Goal: Task Accomplishment & Management: Complete application form

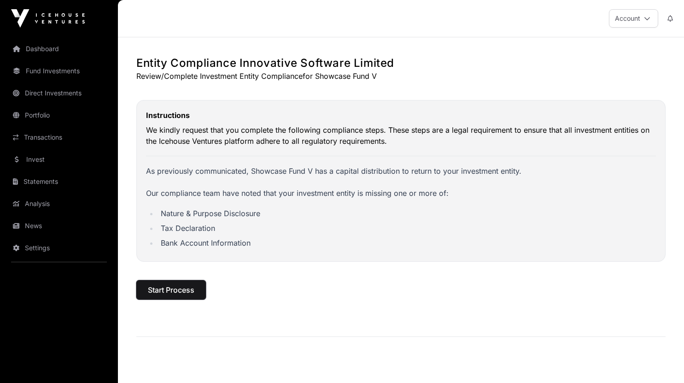
click at [178, 293] on span "Start Process" at bounding box center [171, 289] width 47 height 11
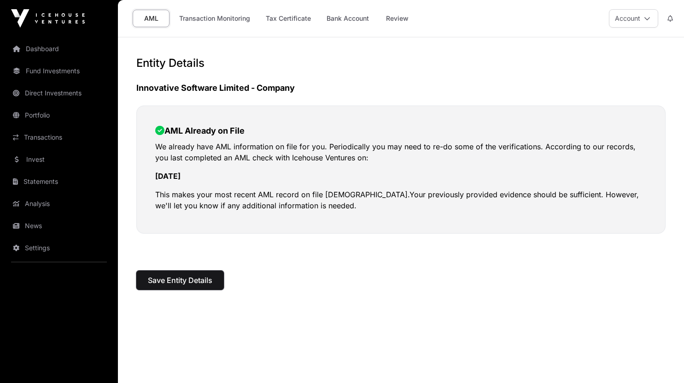
click at [199, 282] on span "Save Entity Details" at bounding box center [180, 280] width 64 height 11
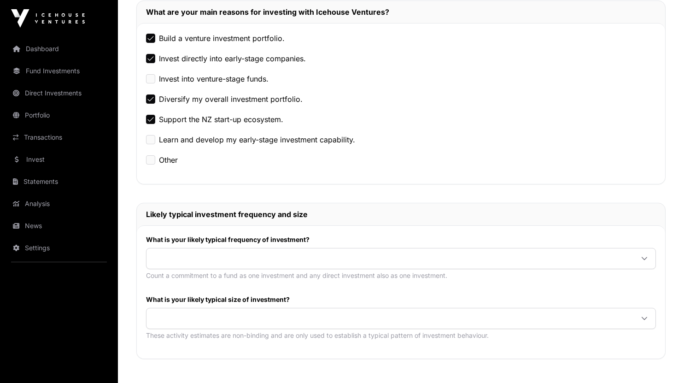
scroll to position [230, 0]
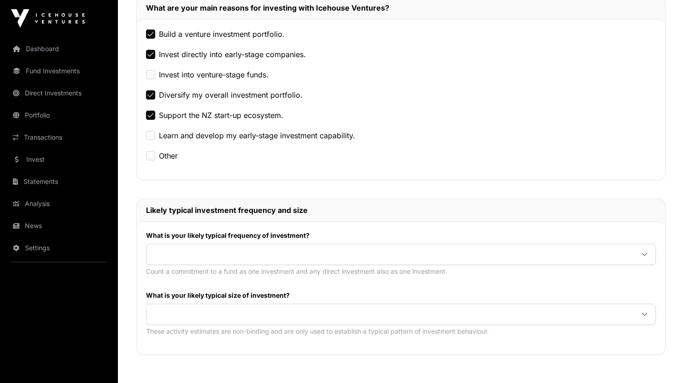
click at [313, 252] on span at bounding box center [389, 254] width 487 height 17
click at [237, 287] on li "Once or twice per year" at bounding box center [400, 290] width 505 height 15
click at [270, 314] on span at bounding box center [389, 314] width 487 height 17
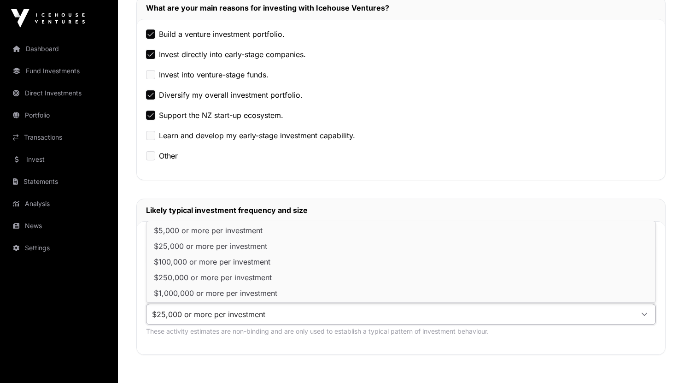
click at [239, 246] on span "$25,000 or more per investment" at bounding box center [210, 245] width 113 height 7
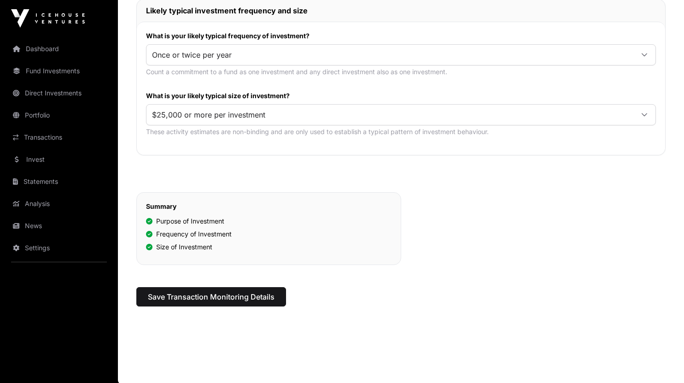
scroll to position [430, 0]
click at [263, 296] on span "Save Transaction Monitoring Details" at bounding box center [211, 296] width 127 height 11
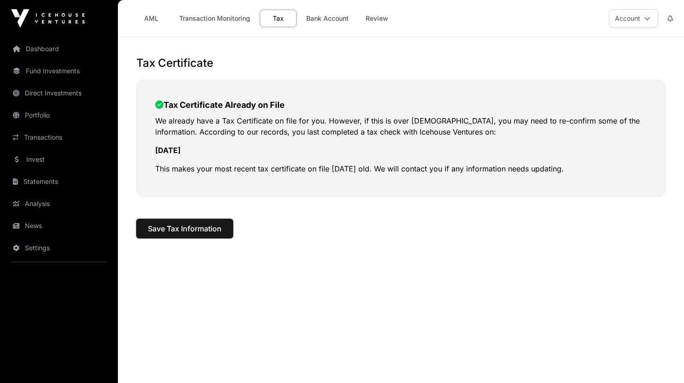
click at [219, 231] on span "Save Tax Information" at bounding box center [185, 228] width 74 height 11
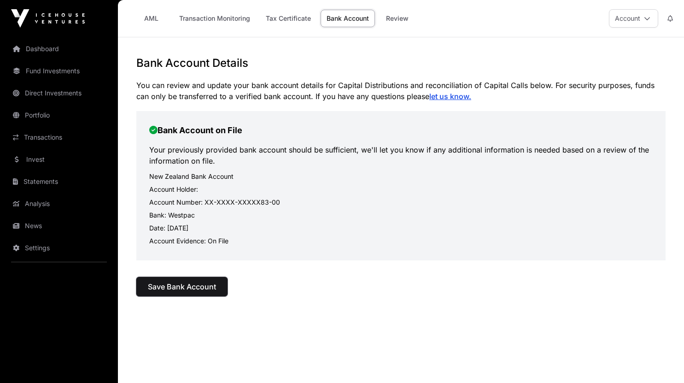
click at [206, 288] on span "Save Bank Account" at bounding box center [182, 286] width 68 height 11
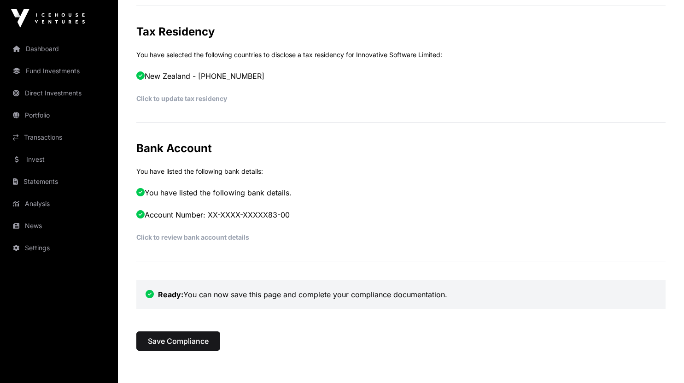
scroll to position [415, 0]
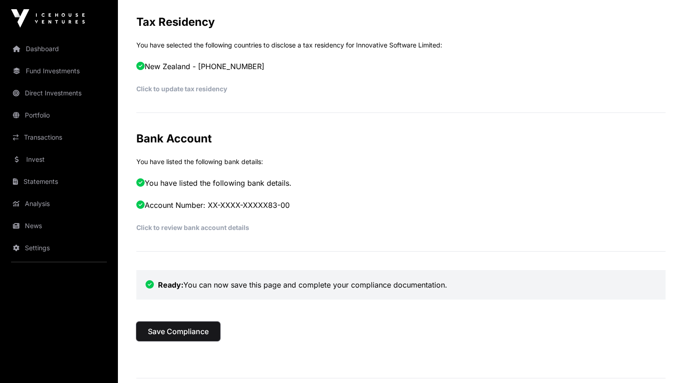
click at [196, 336] on span "Save Compliance" at bounding box center [178, 331] width 61 height 11
